Goal: Task Accomplishment & Management: Complete application form

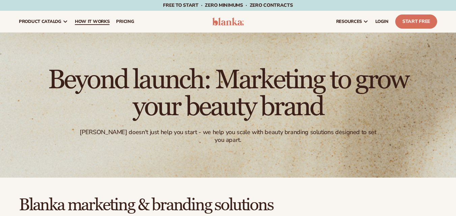
click at [85, 23] on span "How It Works" at bounding box center [92, 21] width 35 height 5
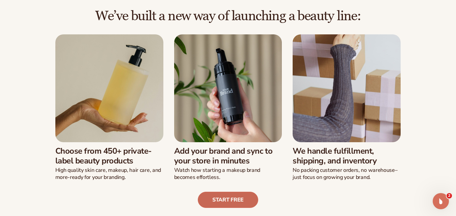
click at [232, 202] on link "Start free" at bounding box center [228, 200] width 60 height 16
